Goal: Register for event/course

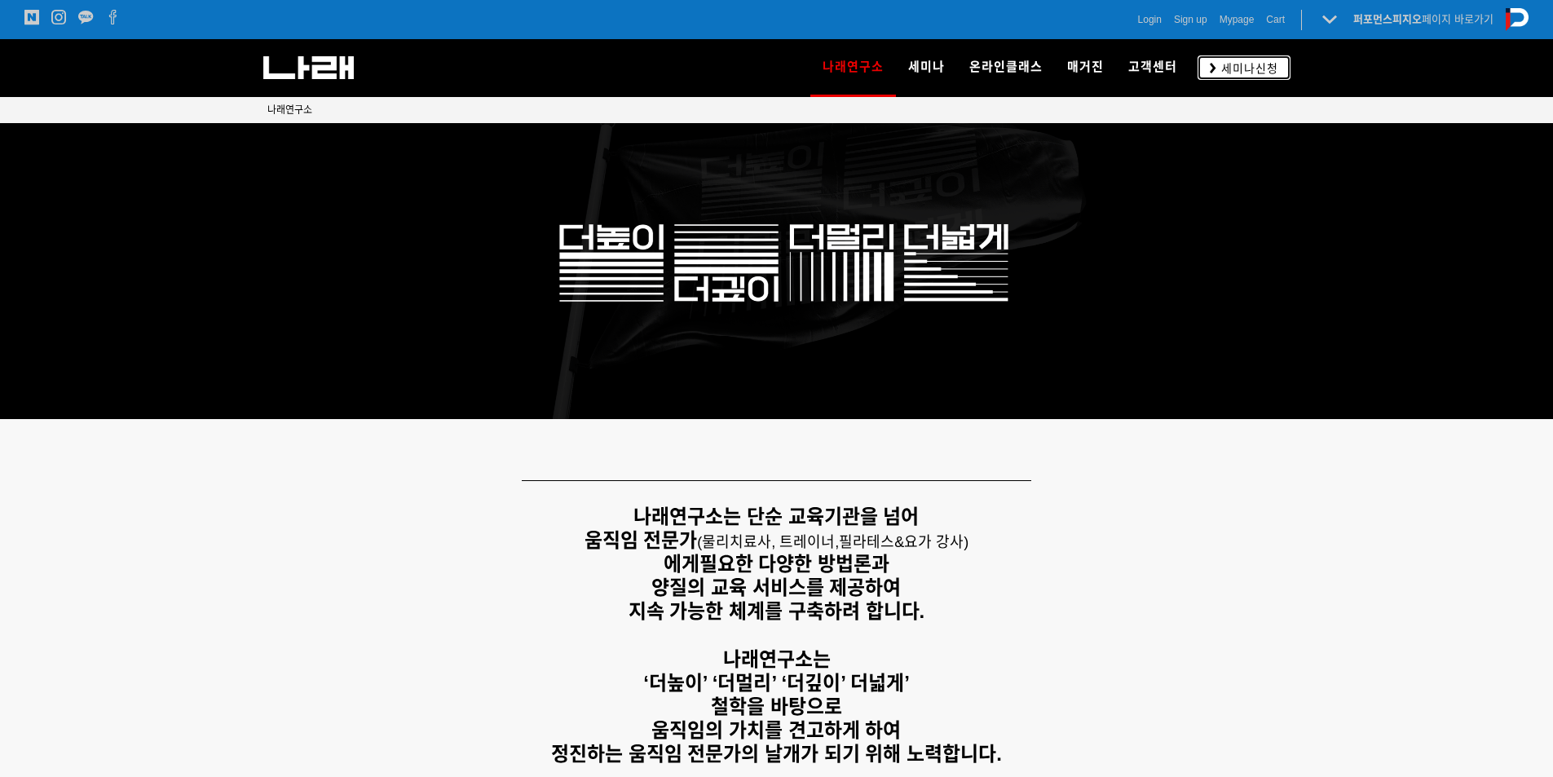
click at [1206, 66] on link "세미나신청" at bounding box center [1244, 67] width 93 height 24
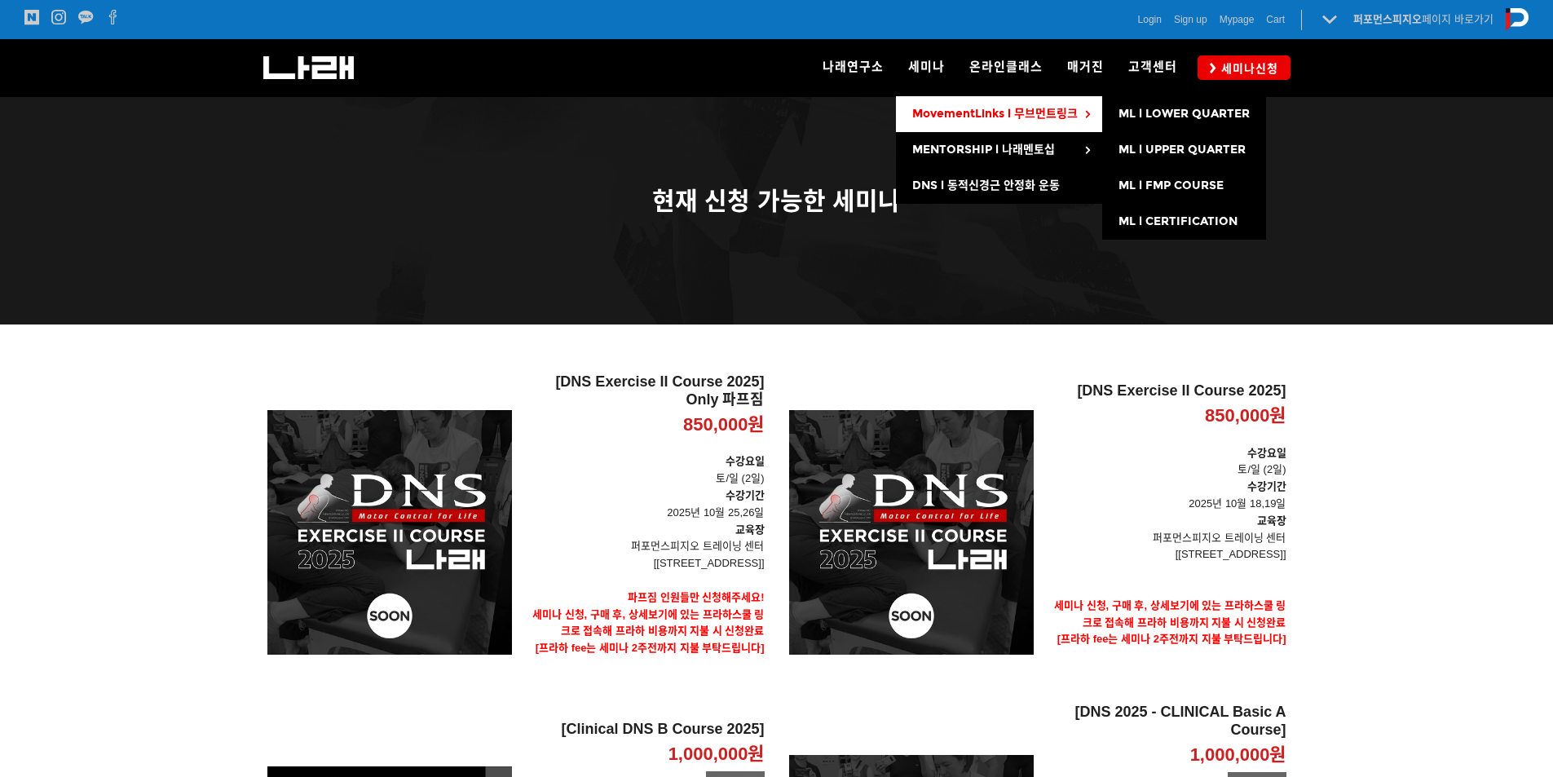
click at [953, 113] on span "MovementLinks l 무브먼트링크" at bounding box center [995, 114] width 166 height 14
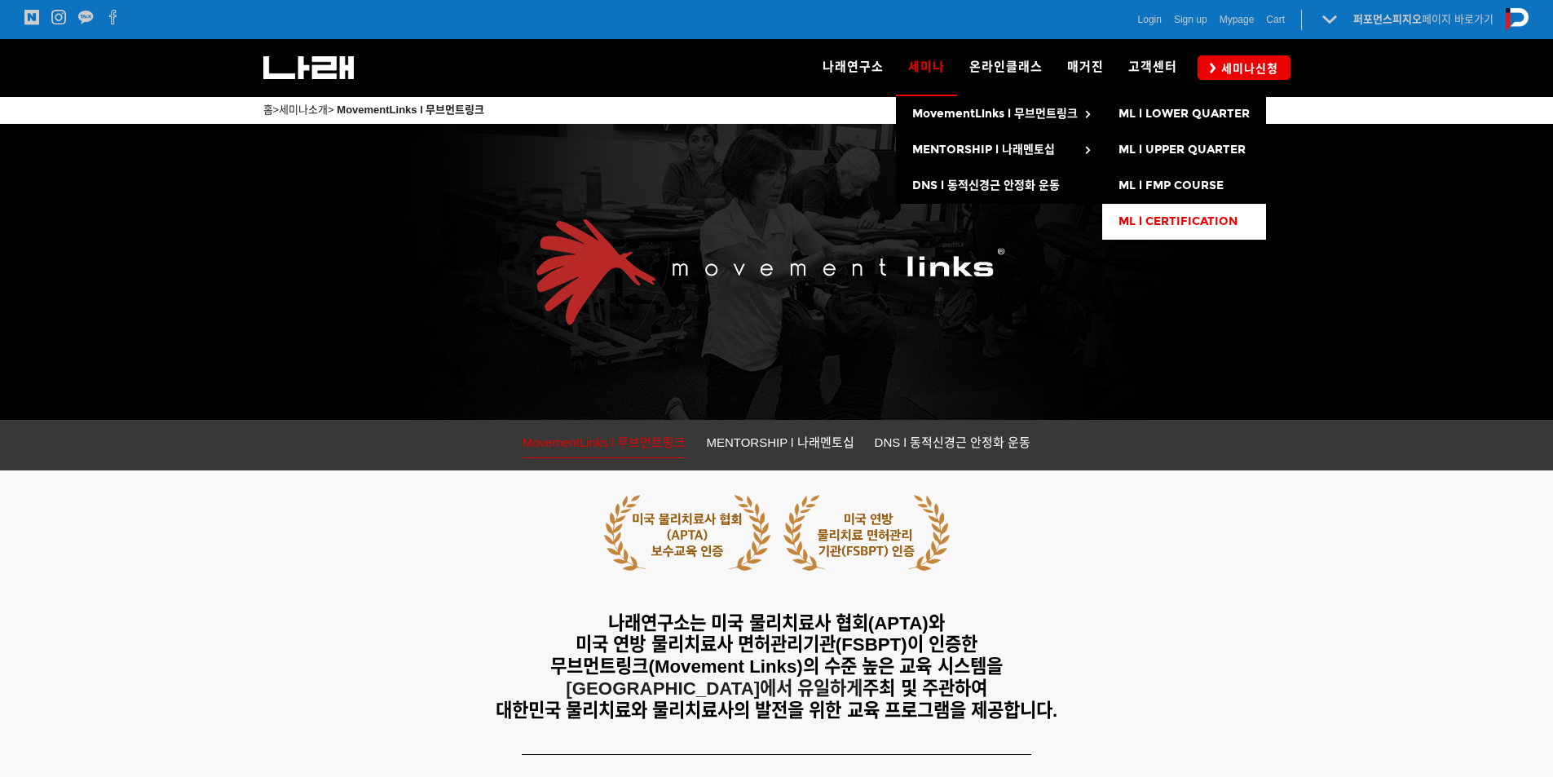
click at [1167, 211] on link "ML l CERTIFICATION" at bounding box center [1184, 222] width 164 height 36
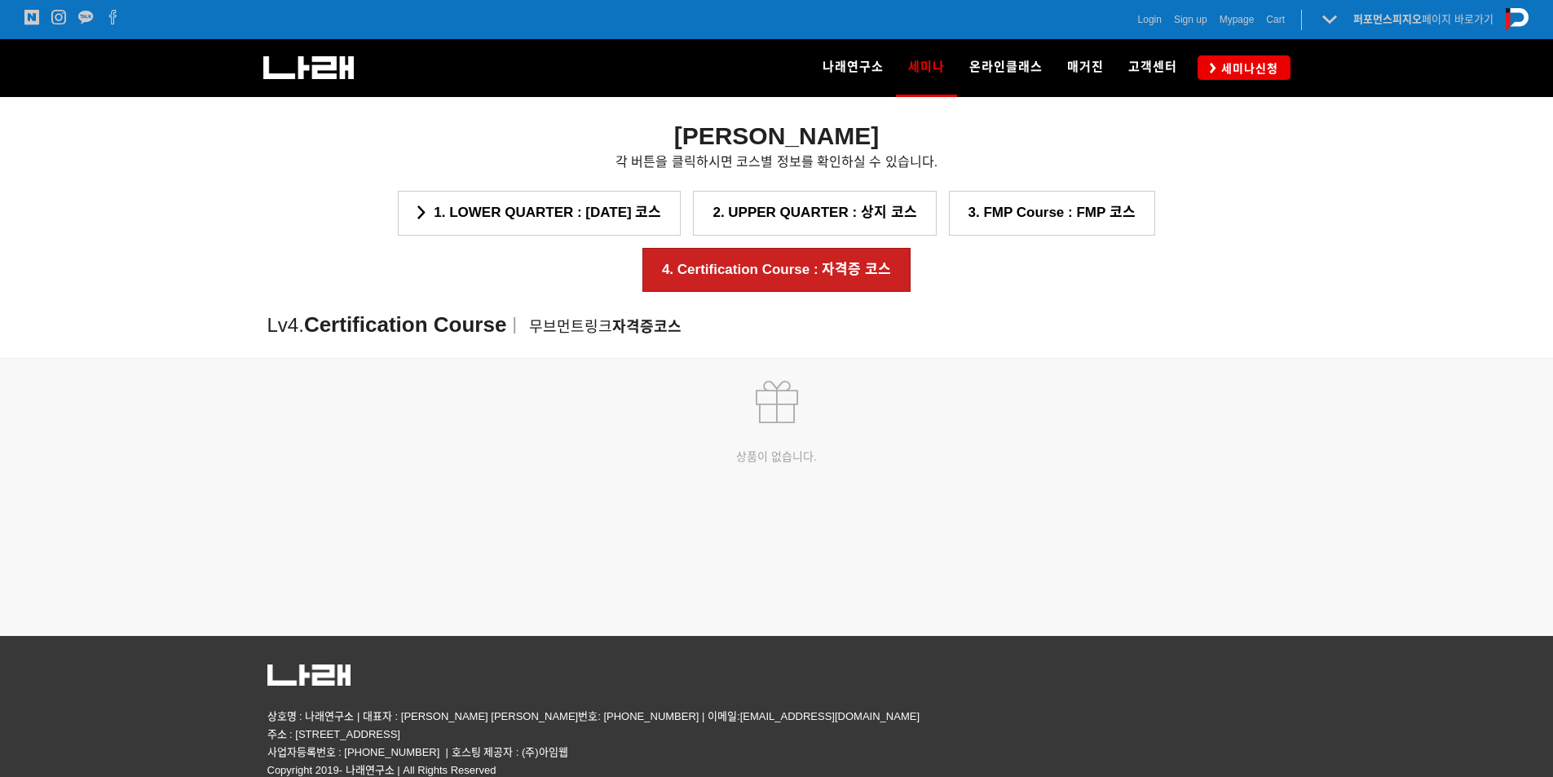
scroll to position [2689, 0]
